Goal: Communication & Community: Connect with others

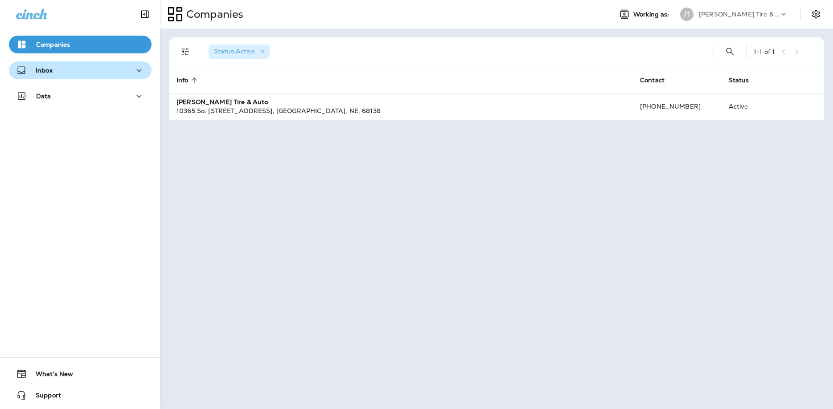
click at [52, 73] on p "Inbox" at bounding box center [44, 70] width 17 height 7
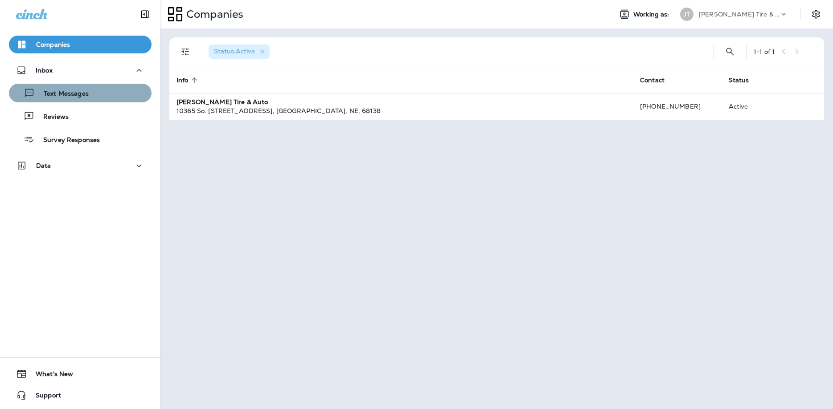
click at [74, 93] on p "Text Messages" at bounding box center [62, 94] width 54 height 8
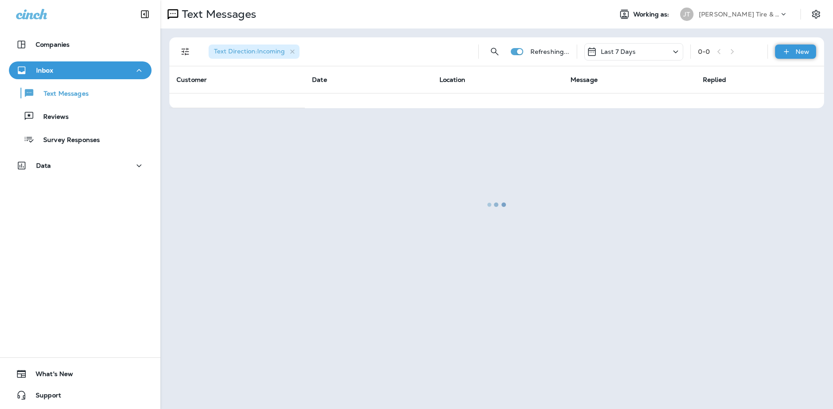
click at [797, 45] on div "New" at bounding box center [795, 52] width 41 height 14
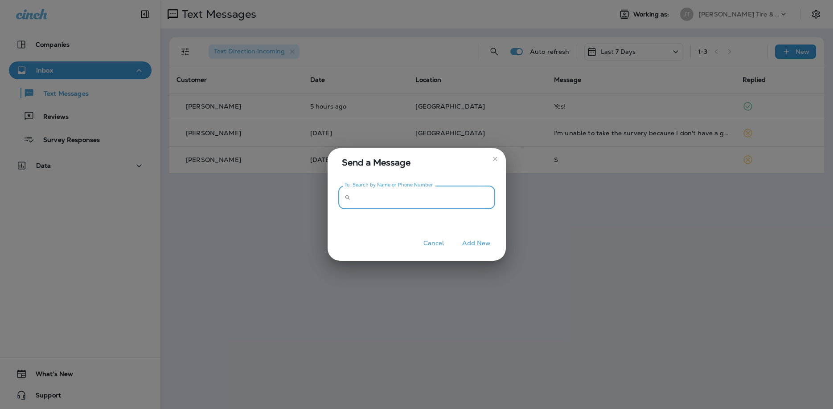
click at [442, 197] on input "To: Search by Name or Phone Number" at bounding box center [424, 198] width 141 height 24
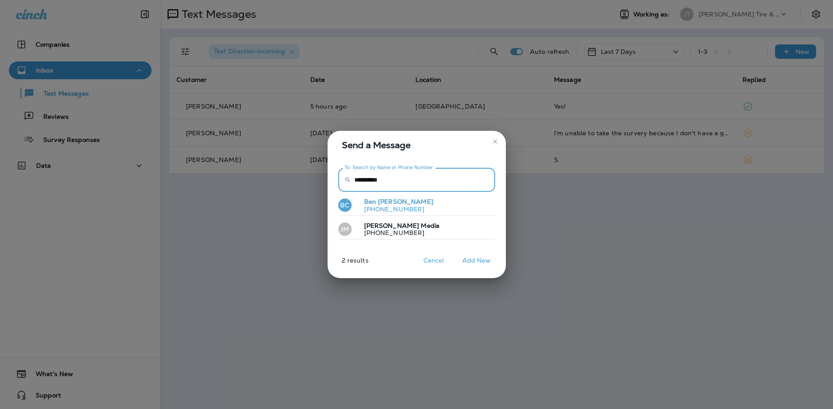
type input "**********"
click at [418, 201] on button "BC [PERSON_NAME] [PHONE_NUMBER]" at bounding box center [416, 206] width 157 height 20
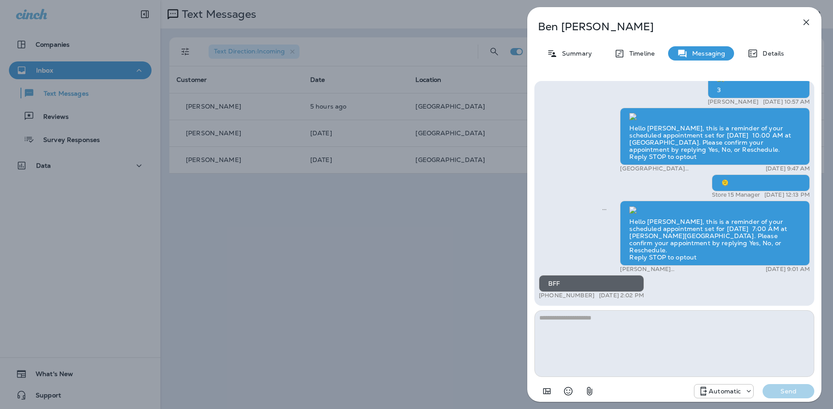
click at [729, 394] on p "Automatic" at bounding box center [724, 391] width 32 height 7
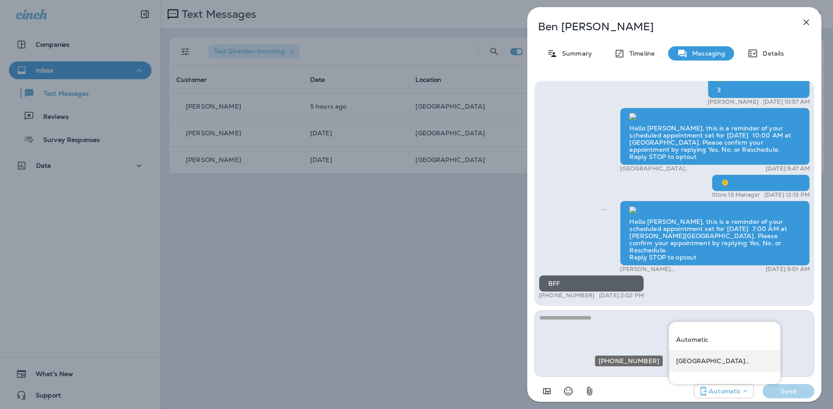
click at [736, 364] on p "[GEOGRAPHIC_DATA] ([STREET_ADDRESS])" at bounding box center [724, 361] width 97 height 7
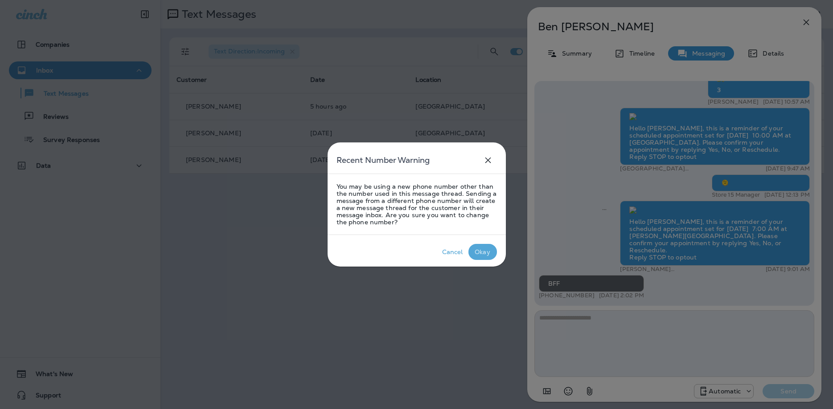
click at [482, 251] on div "Okay" at bounding box center [483, 252] width 16 height 7
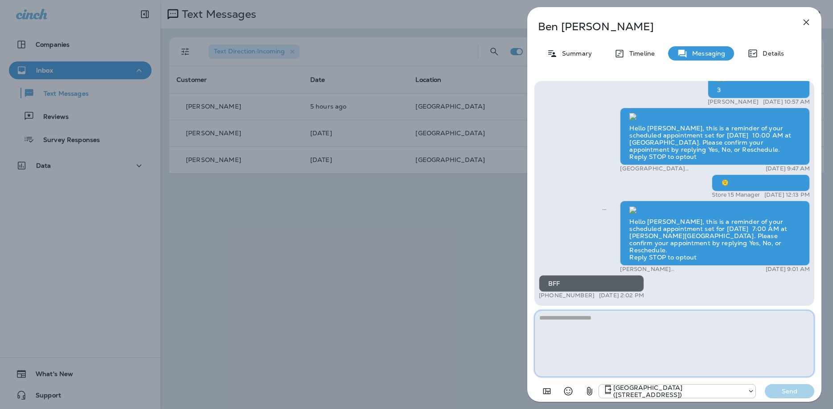
click at [668, 348] on textarea at bounding box center [674, 344] width 280 height 67
click at [589, 395] on icon "button" at bounding box center [589, 392] width 5 height 8
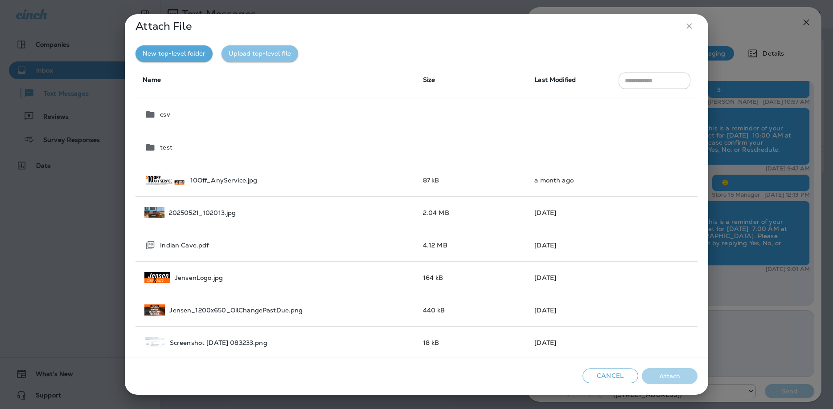
click at [269, 54] on button "Upload top-level file" at bounding box center [259, 53] width 77 height 16
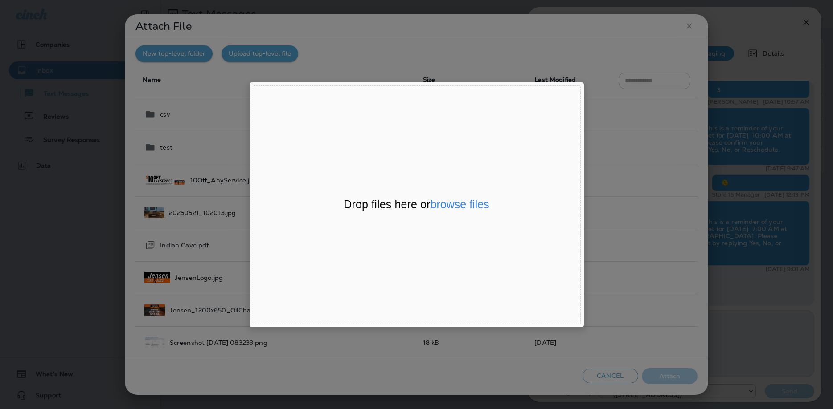
click at [488, 258] on div "Drop files here or browse files Powered by Uppy" at bounding box center [417, 205] width 328 height 239
drag, startPoint x: 580, startPoint y: 310, endPoint x: 615, endPoint y: 126, distance: 187.4
click at [580, 309] on div "Powered by Uppy" at bounding box center [416, 305] width 327 height 13
click at [625, 52] on div "File Uploader Window (Press escape to close)" at bounding box center [416, 204] width 833 height 409
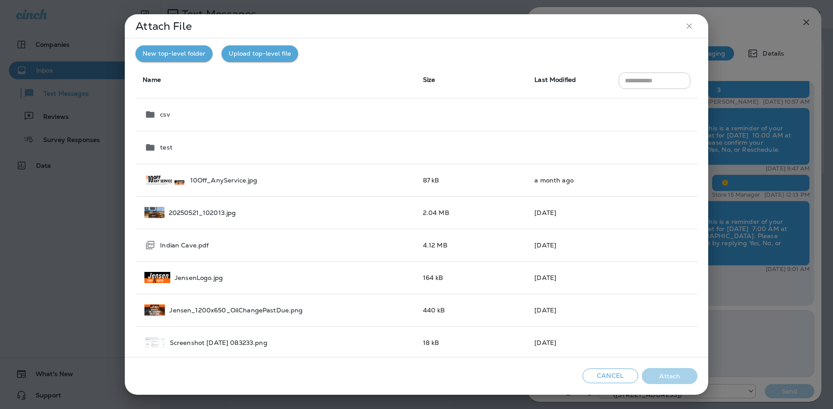
click at [618, 380] on button "Cancel" at bounding box center [610, 376] width 56 height 15
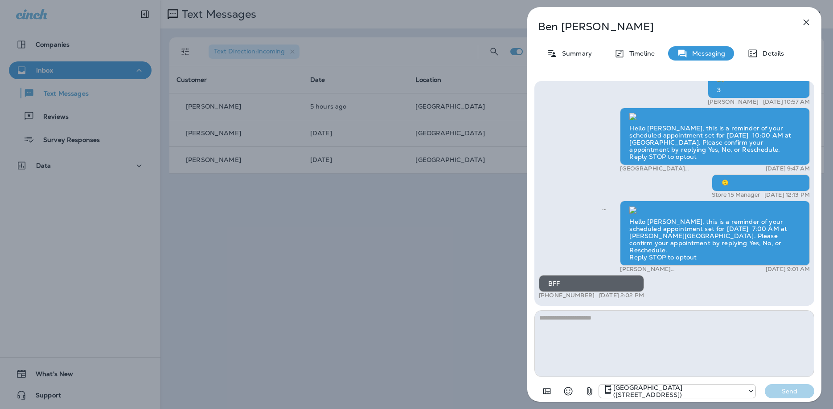
click at [808, 21] on icon "button" at bounding box center [806, 23] width 6 height 6
